Goal: Go to known website: Access a specific website the user already knows

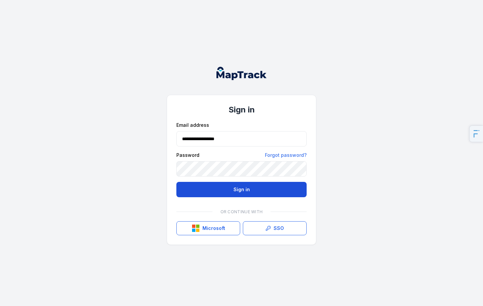
click at [242, 191] on button "Sign in" at bounding box center [241, 189] width 130 height 15
